Goal: Task Accomplishment & Management: Complete application form

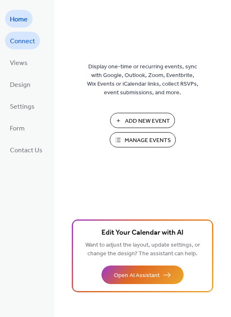
click at [16, 37] on span "Connect" at bounding box center [22, 41] width 25 height 13
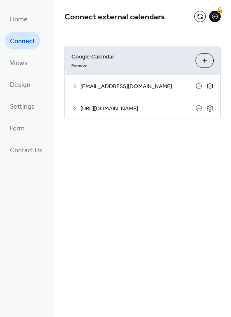
click at [208, 86] on icon at bounding box center [209, 85] width 7 height 7
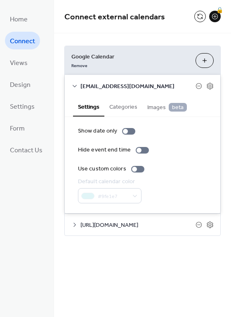
click at [199, 56] on button "Choose Calendars" at bounding box center [204, 60] width 18 height 15
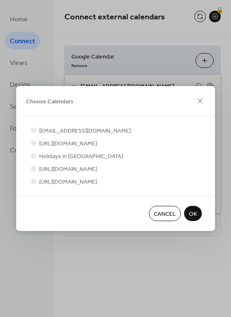
click at [33, 184] on div at bounding box center [33, 181] width 5 height 5
click at [194, 219] on span "OK" at bounding box center [193, 214] width 8 height 9
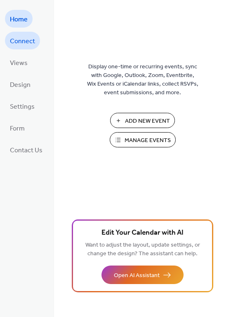
click at [27, 40] on span "Connect" at bounding box center [22, 41] width 25 height 13
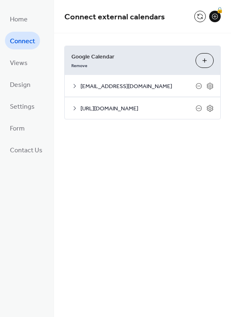
click at [205, 65] on button "Choose Calendars" at bounding box center [204, 60] width 18 height 15
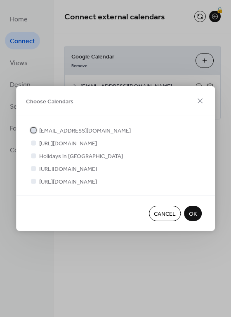
click at [33, 128] on div at bounding box center [33, 130] width 5 height 5
click at [33, 170] on div at bounding box center [33, 168] width 5 height 5
click at [35, 184] on div at bounding box center [33, 181] width 5 height 5
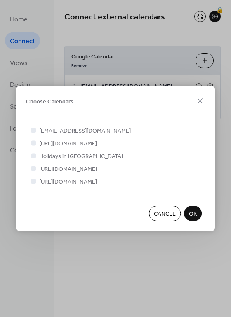
click at [35, 184] on div at bounding box center [33, 181] width 5 height 5
click at [190, 219] on span "OK" at bounding box center [193, 214] width 8 height 9
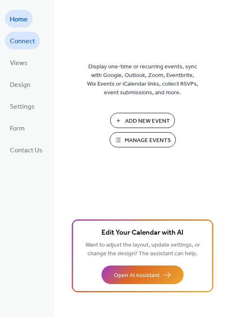
click at [19, 43] on span "Connect" at bounding box center [22, 41] width 25 height 13
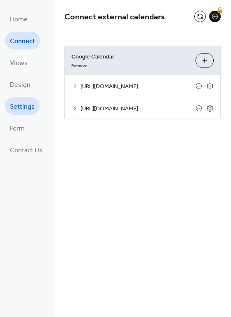
click at [23, 101] on span "Settings" at bounding box center [22, 106] width 25 height 13
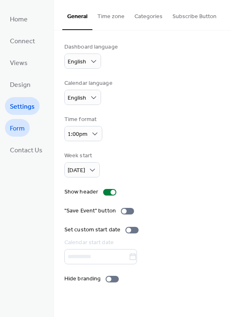
click at [13, 123] on span "Form" at bounding box center [17, 128] width 15 height 13
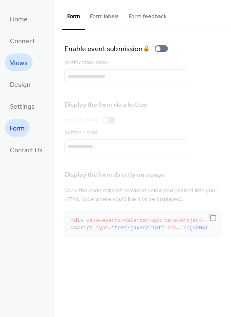
click at [21, 64] on span "Views" at bounding box center [19, 63] width 18 height 13
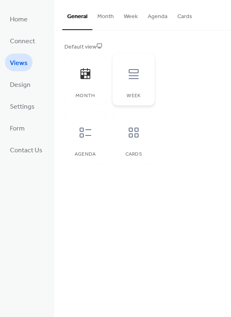
click at [134, 77] on icon at bounding box center [133, 74] width 13 height 13
click at [85, 131] on icon at bounding box center [85, 132] width 13 height 13
click at [103, 16] on button "Month" at bounding box center [105, 14] width 26 height 29
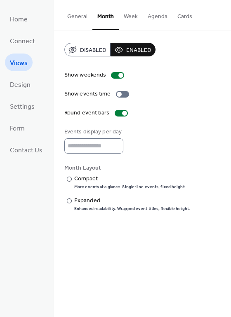
scroll to position [0, 0]
click at [73, 16] on button "General" at bounding box center [77, 14] width 30 height 29
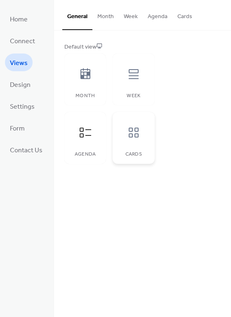
click at [137, 137] on icon at bounding box center [133, 132] width 13 height 13
click at [85, 136] on icon at bounding box center [85, 132] width 13 height 13
click at [142, 72] on div at bounding box center [133, 74] width 25 height 25
click at [88, 78] on icon at bounding box center [85, 73] width 10 height 11
click at [23, 83] on span "Design" at bounding box center [20, 85] width 21 height 13
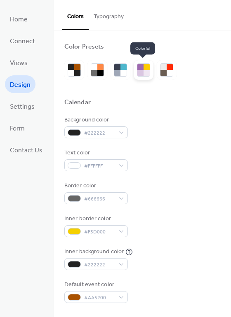
click at [143, 73] on div at bounding box center [146, 73] width 6 height 6
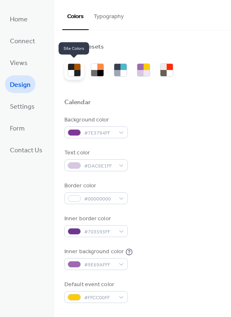
click at [76, 70] on div at bounding box center [77, 73] width 6 height 6
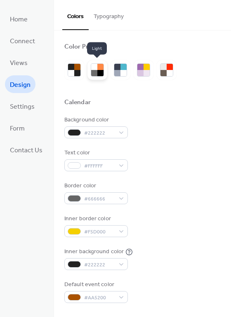
click at [94, 72] on div at bounding box center [94, 73] width 6 height 6
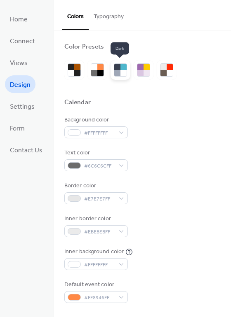
click at [114, 70] on div at bounding box center [117, 73] width 6 height 6
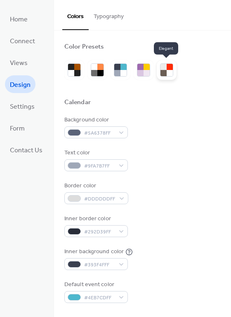
click at [167, 67] on div at bounding box center [169, 67] width 6 height 6
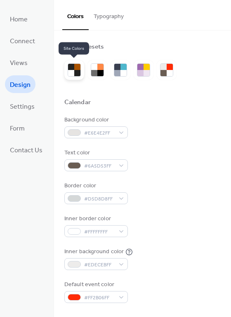
click at [72, 72] on div at bounding box center [71, 73] width 6 height 6
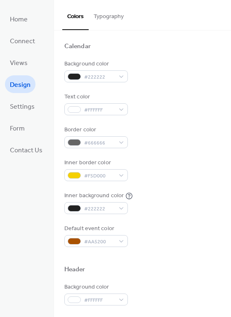
scroll to position [57, 0]
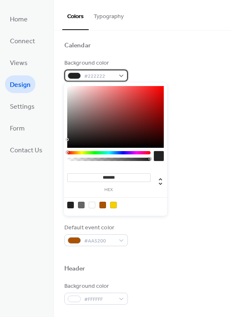
click at [120, 71] on div "#222222" at bounding box center [95, 76] width 63 height 12
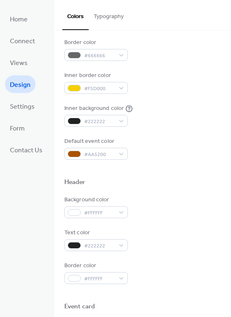
scroll to position [133, 0]
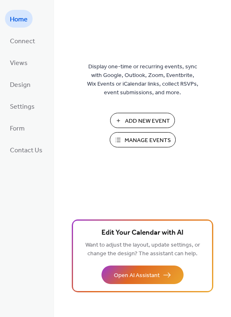
click at [128, 139] on span "Manage Events" at bounding box center [147, 140] width 46 height 9
click at [24, 44] on span "Connect" at bounding box center [22, 41] width 25 height 13
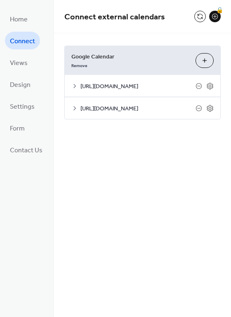
click at [205, 63] on button "Choose Calendars" at bounding box center [204, 60] width 18 height 15
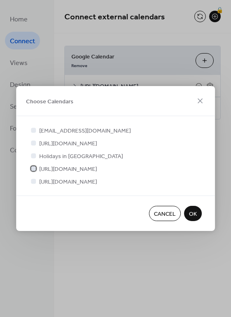
click at [33, 167] on icon at bounding box center [33, 168] width 3 height 3
click at [33, 142] on icon at bounding box center [33, 143] width 3 height 2
click at [33, 128] on div at bounding box center [33, 130] width 5 height 5
click at [198, 96] on icon at bounding box center [200, 101] width 10 height 10
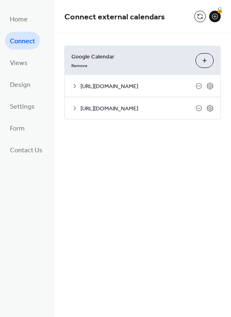
click at [199, 63] on button "Choose Calendars" at bounding box center [204, 60] width 18 height 15
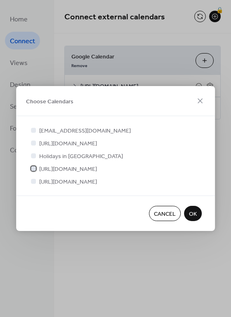
click at [36, 171] on div at bounding box center [33, 168] width 8 height 8
click at [36, 140] on div at bounding box center [33, 142] width 5 height 5
click at [34, 128] on div at bounding box center [33, 130] width 5 height 5
click at [196, 221] on button "OK" at bounding box center [193, 213] width 18 height 15
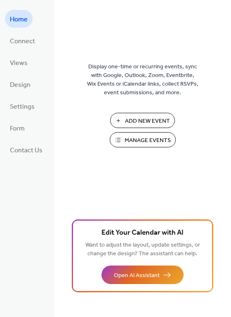
click at [158, 118] on span "Add New Event" at bounding box center [147, 121] width 45 height 9
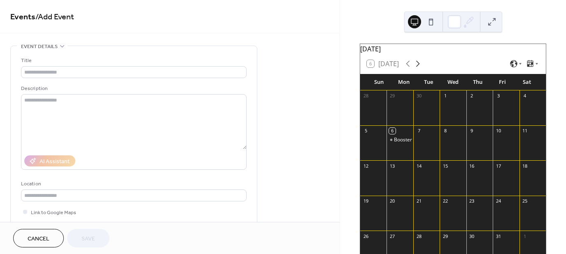
click at [421, 69] on icon at bounding box center [418, 64] width 10 height 10
click at [496, 134] on div "12" at bounding box center [498, 131] width 6 height 6
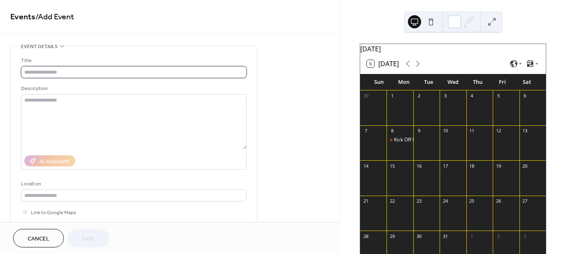
click at [64, 70] on input "text" at bounding box center [134, 72] width 226 height 12
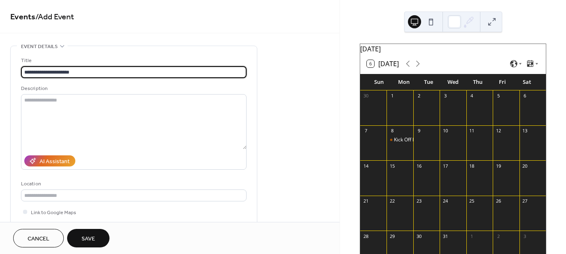
drag, startPoint x: 48, startPoint y: 72, endPoint x: 116, endPoint y: 71, distance: 67.9
click at [116, 71] on input "**********" at bounding box center [134, 72] width 226 height 12
type input "**********"
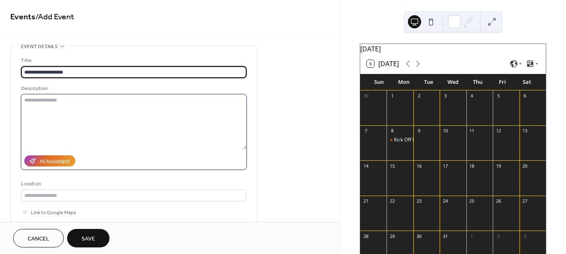
click at [47, 114] on textarea at bounding box center [134, 121] width 226 height 55
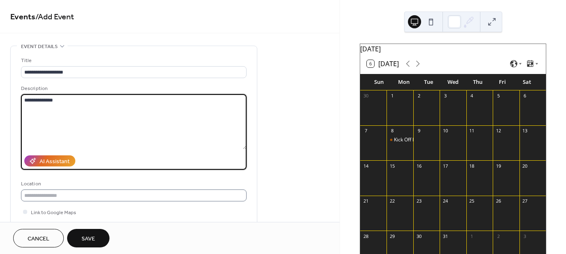
type textarea "**********"
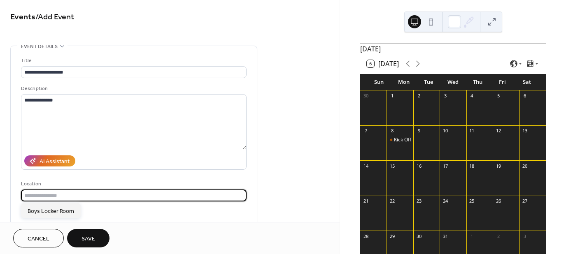
click at [51, 195] on input "text" at bounding box center [134, 196] width 226 height 12
type input "**********"
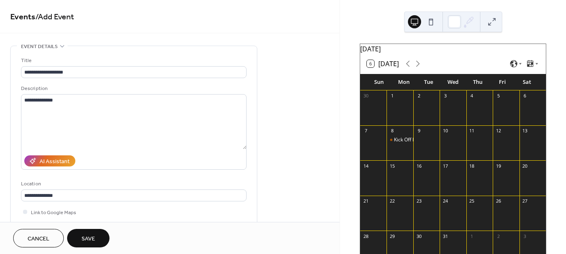
click at [87, 238] on span "Save" at bounding box center [89, 239] width 14 height 9
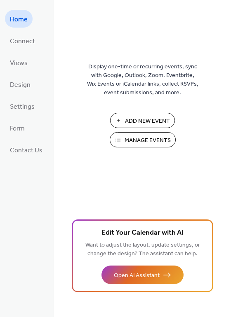
click at [140, 137] on span "Manage Events" at bounding box center [147, 140] width 46 height 9
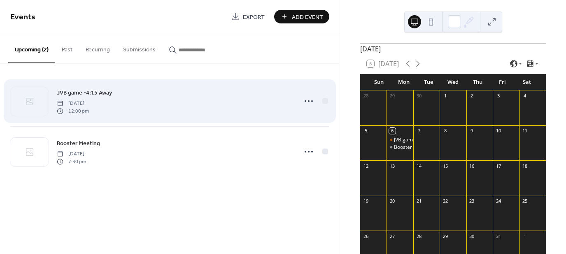
click at [85, 111] on span "12:00 pm" at bounding box center [73, 110] width 32 height 7
click at [307, 103] on icon at bounding box center [308, 101] width 13 height 13
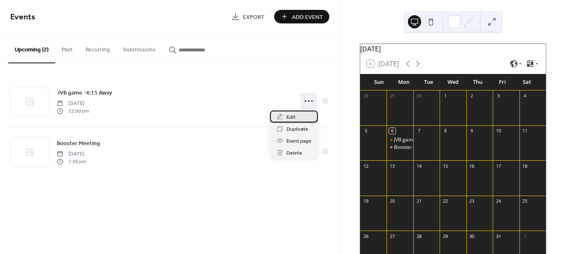
click at [296, 114] on div "Edit" at bounding box center [294, 117] width 48 height 12
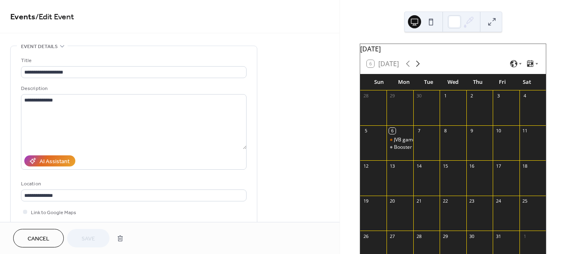
click at [419, 69] on icon at bounding box center [418, 64] width 10 height 10
click at [493, 149] on div at bounding box center [506, 147] width 26 height 21
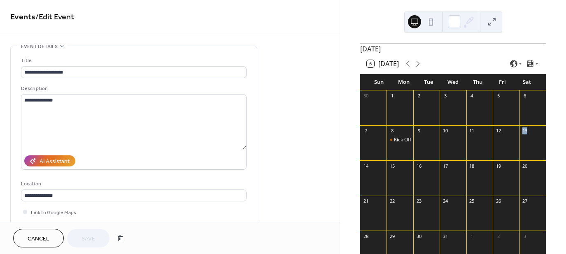
click at [371, 70] on button "6 Today" at bounding box center [383, 64] width 38 height 12
click at [419, 65] on icon at bounding box center [418, 64] width 10 height 10
click at [501, 137] on div "12" at bounding box center [506, 131] width 26 height 11
click at [497, 134] on div "12" at bounding box center [498, 131] width 6 height 6
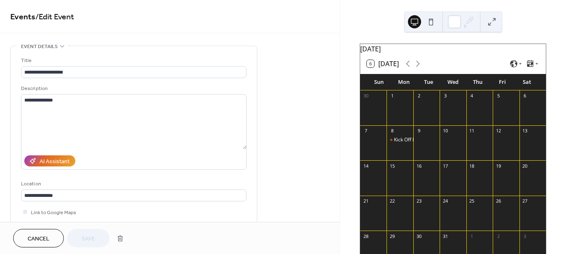
click at [497, 134] on div "12" at bounding box center [498, 131] width 6 height 6
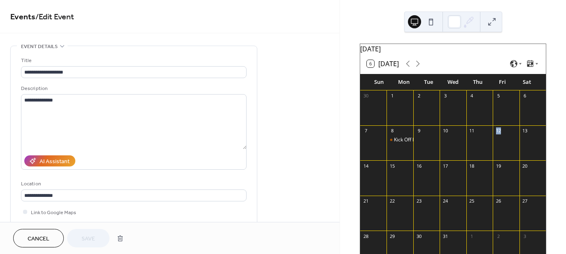
click at [497, 134] on div "12" at bounding box center [498, 131] width 6 height 6
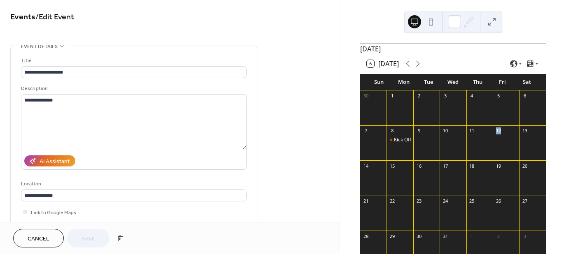
click at [497, 134] on div "12" at bounding box center [498, 131] width 6 height 6
drag, startPoint x: 376, startPoint y: 65, endPoint x: 363, endPoint y: 71, distance: 14.4
click at [363, 71] on div "6 Today" at bounding box center [453, 64] width 186 height 20
click at [374, 70] on button "6 Today" at bounding box center [383, 64] width 38 height 12
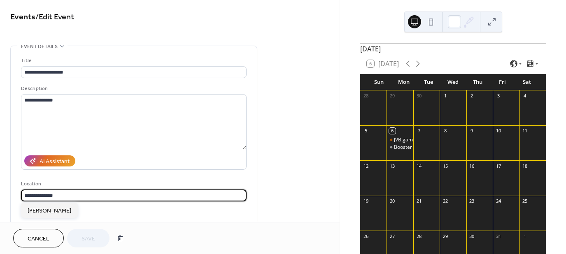
drag, startPoint x: 72, startPoint y: 196, endPoint x: 1, endPoint y: 187, distance: 71.8
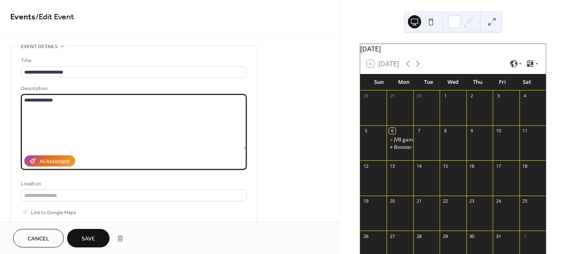
drag, startPoint x: 71, startPoint y: 105, endPoint x: -8, endPoint y: 99, distance: 79.3
click at [0, 99] on html "**********" at bounding box center [283, 127] width 566 height 254
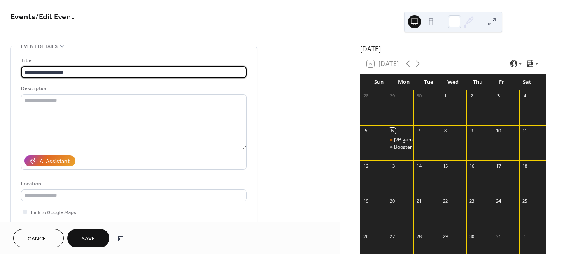
drag, startPoint x: 83, startPoint y: 70, endPoint x: -19, endPoint y: 70, distance: 101.7
click at [0, 70] on html "**********" at bounding box center [283, 127] width 566 height 254
click at [123, 237] on button "button" at bounding box center [120, 239] width 15 height 16
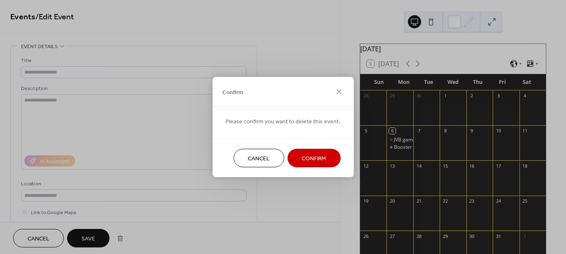
click at [310, 156] on span "Confirm" at bounding box center [314, 159] width 24 height 9
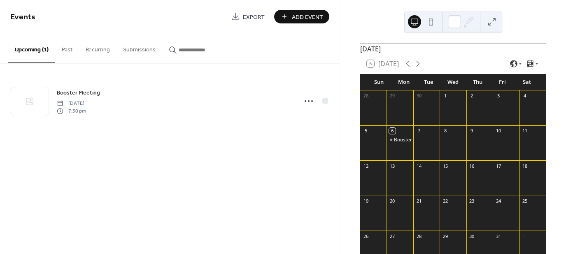
click at [22, 50] on button "Upcoming (1)" at bounding box center [31, 48] width 47 height 30
click at [35, 54] on button "Upcoming (1)" at bounding box center [31, 48] width 47 height 30
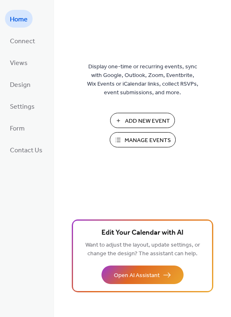
click at [141, 117] on span "Add New Event" at bounding box center [147, 121] width 45 height 9
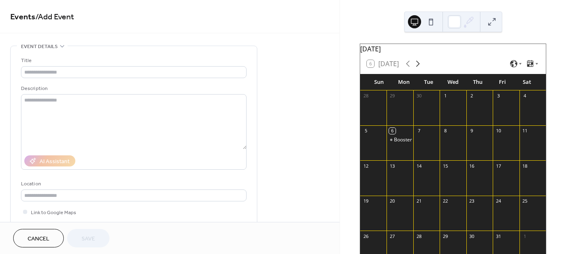
click at [417, 67] on icon at bounding box center [418, 64] width 10 height 10
click at [495, 134] on div "12" at bounding box center [498, 131] width 6 height 6
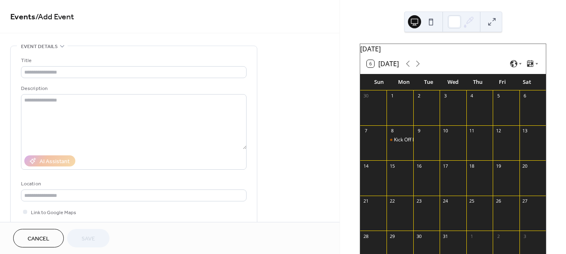
click at [503, 147] on div at bounding box center [506, 147] width 26 height 21
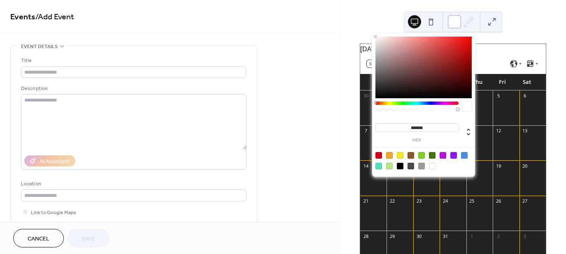
click at [452, 24] on div at bounding box center [454, 21] width 13 height 13
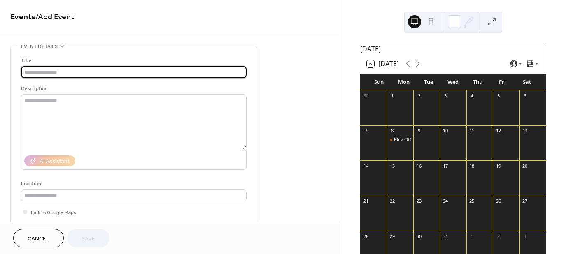
click at [40, 70] on input "text" at bounding box center [134, 72] width 226 height 12
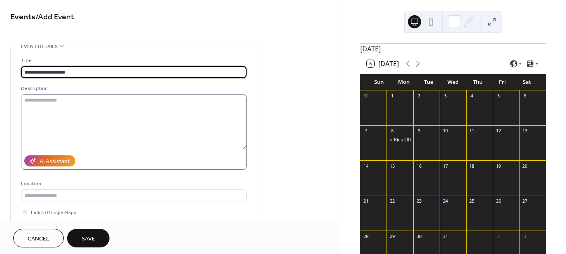
type input "**********"
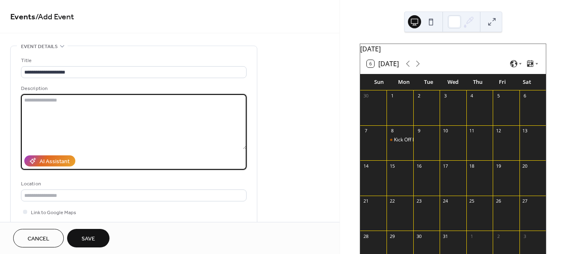
click at [37, 112] on textarea at bounding box center [134, 121] width 226 height 55
click at [135, 119] on textarea "**********" at bounding box center [134, 121] width 226 height 55
type textarea "**********"
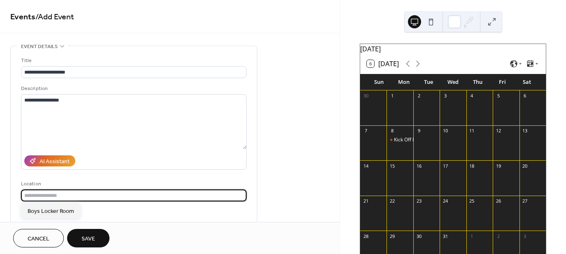
click at [58, 197] on input "text" at bounding box center [134, 196] width 226 height 12
type input "**********"
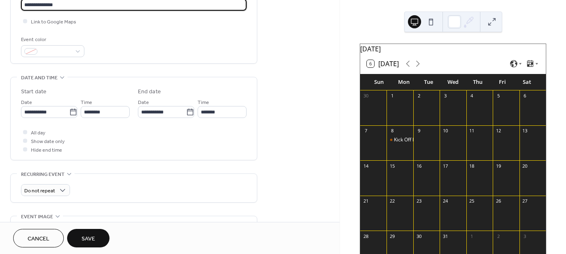
scroll to position [191, 0]
click at [82, 51] on div at bounding box center [52, 51] width 63 height 12
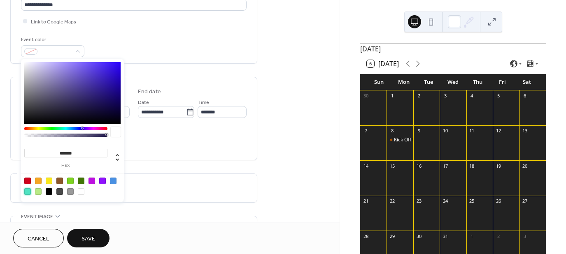
click at [26, 191] on div at bounding box center [27, 192] width 7 height 7
type input "*******"
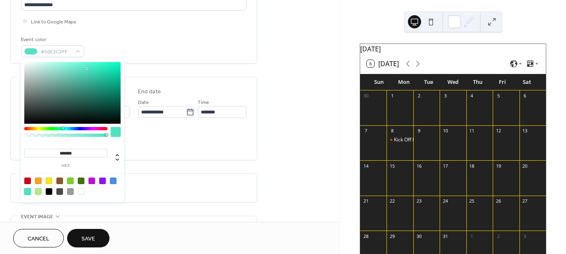
click at [312, 128] on div "**********" at bounding box center [170, 107] width 340 height 504
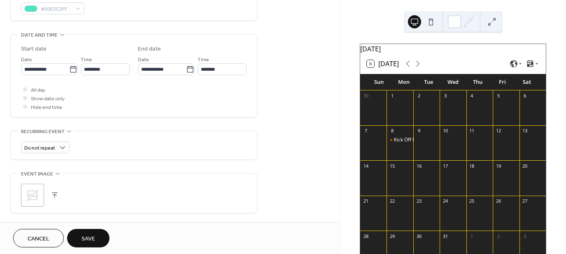
scroll to position [235, 0]
click at [70, 68] on icon at bounding box center [73, 69] width 8 height 8
click at [69, 68] on input "**********" at bounding box center [45, 69] width 48 height 12
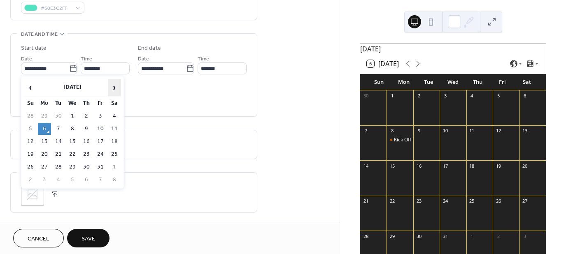
click at [118, 85] on span "›" at bounding box center [114, 87] width 12 height 16
click at [99, 127] on td "12" at bounding box center [100, 129] width 13 height 12
type input "**********"
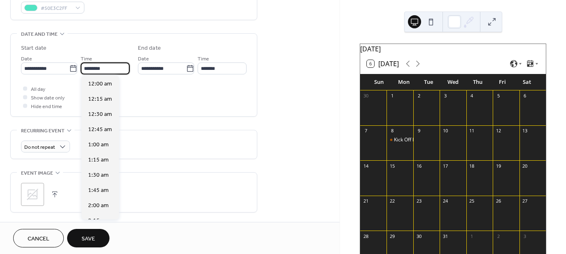
click at [123, 67] on input "********" at bounding box center [105, 69] width 49 height 12
click at [100, 131] on span "4:15 pm" at bounding box center [98, 131] width 21 height 9
type input "*******"
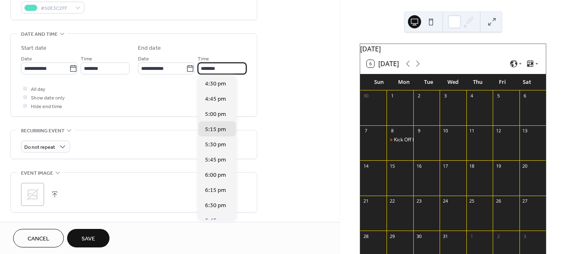
click at [227, 70] on input "*******" at bounding box center [222, 69] width 49 height 12
click at [217, 160] on span "5:45 pm" at bounding box center [215, 160] width 21 height 9
click at [215, 69] on input "*******" at bounding box center [222, 69] width 49 height 12
click at [215, 140] on span "5:30 pm" at bounding box center [215, 144] width 21 height 9
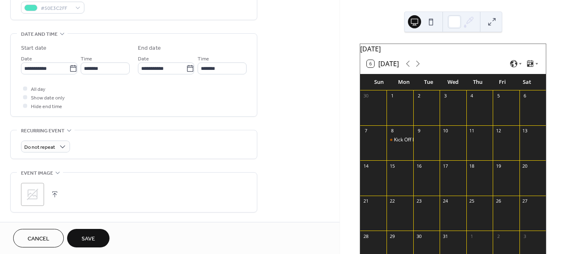
type input "*******"
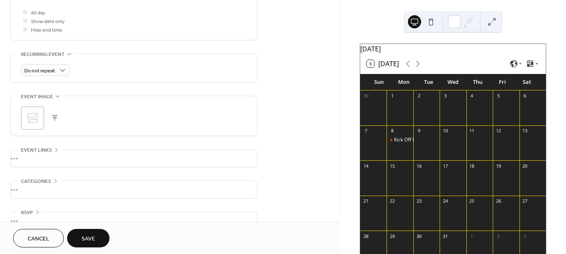
scroll to position [327, 0]
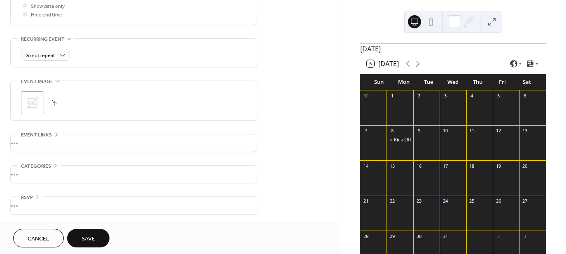
click at [90, 238] on span "Save" at bounding box center [89, 239] width 14 height 9
